Goal: Check status: Check status

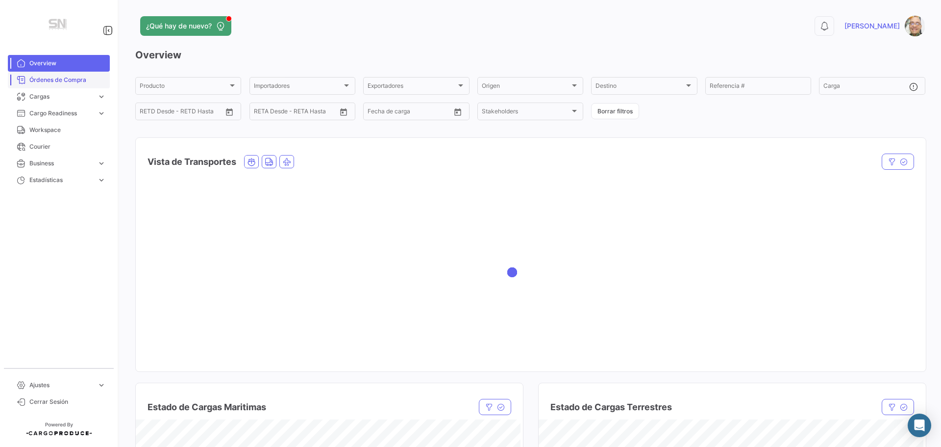
click at [51, 75] on span "Órdenes de Compra" at bounding box center [67, 79] width 76 height 9
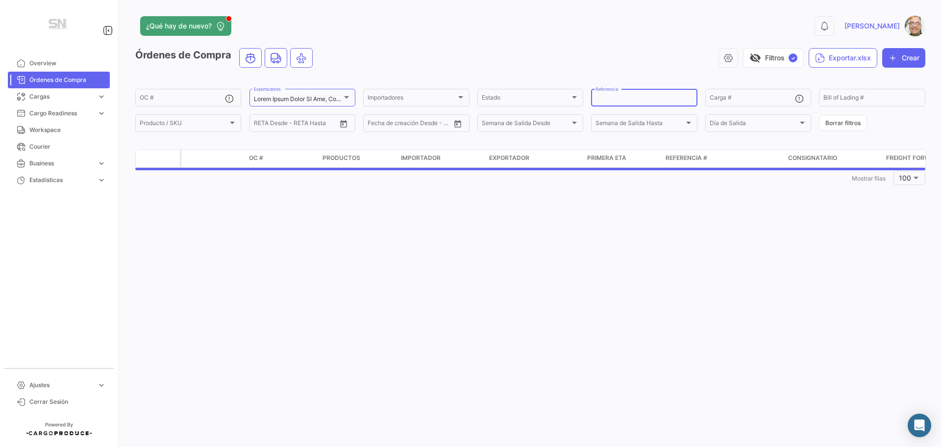
click at [605, 98] on input "Referencia" at bounding box center [644, 99] width 97 height 7
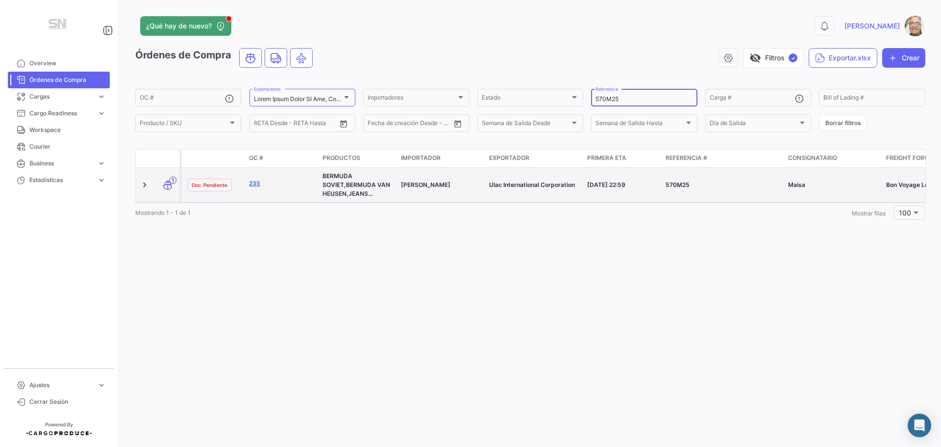
type input "570M25"
click at [252, 184] on link "235" at bounding box center [282, 183] width 66 height 9
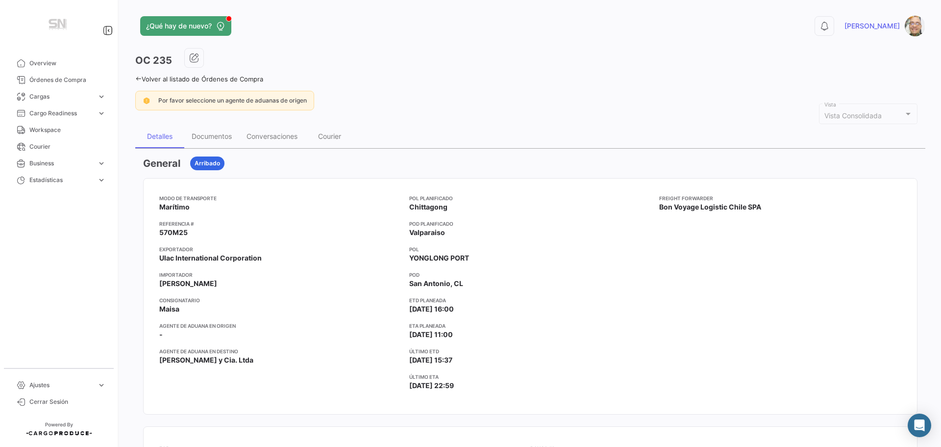
click at [140, 79] on icon at bounding box center [138, 78] width 6 height 6
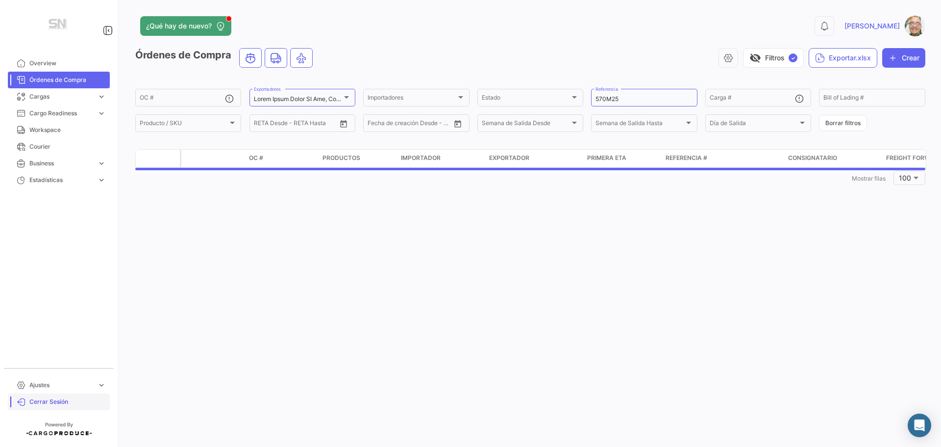
click at [41, 406] on link "Cerrar Sesión" at bounding box center [59, 401] width 102 height 17
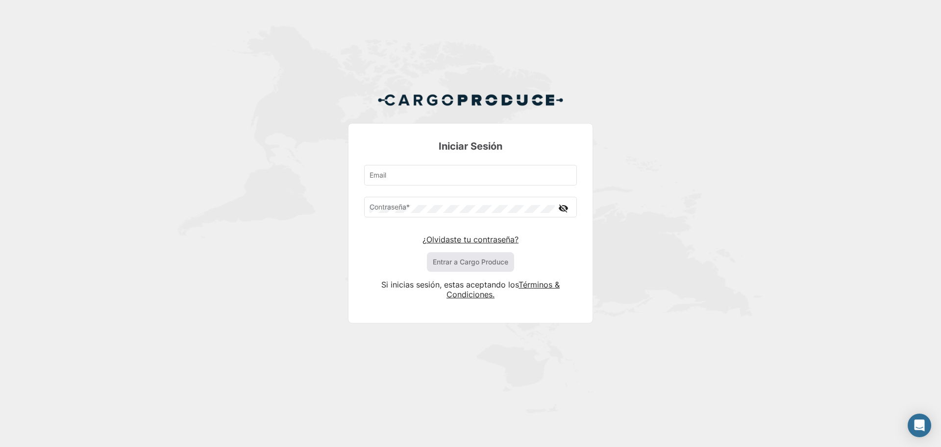
type input "[PERSON_NAME][EMAIL_ADDRESS][DOMAIN_NAME]"
